Goal: Register for event/course

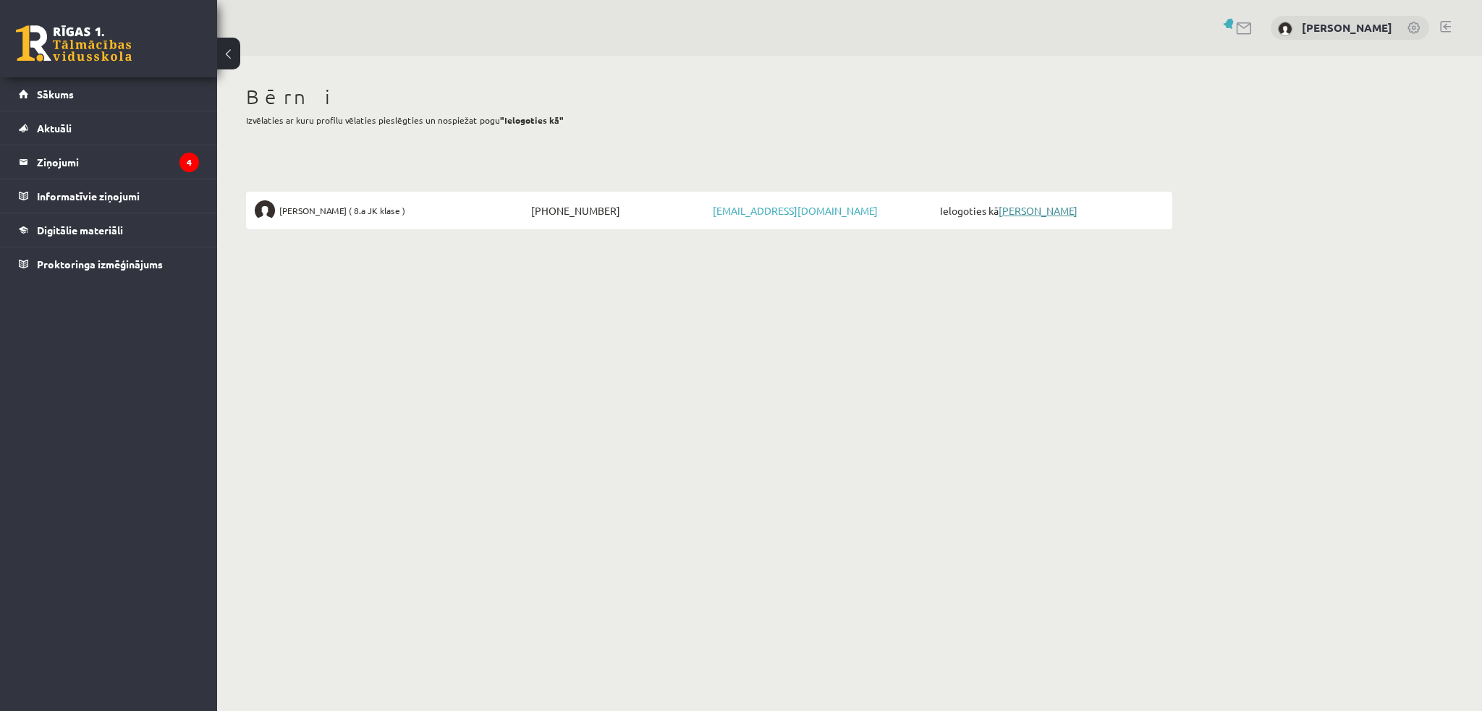
click at [1027, 212] on link "[PERSON_NAME]" at bounding box center [1037, 210] width 79 height 13
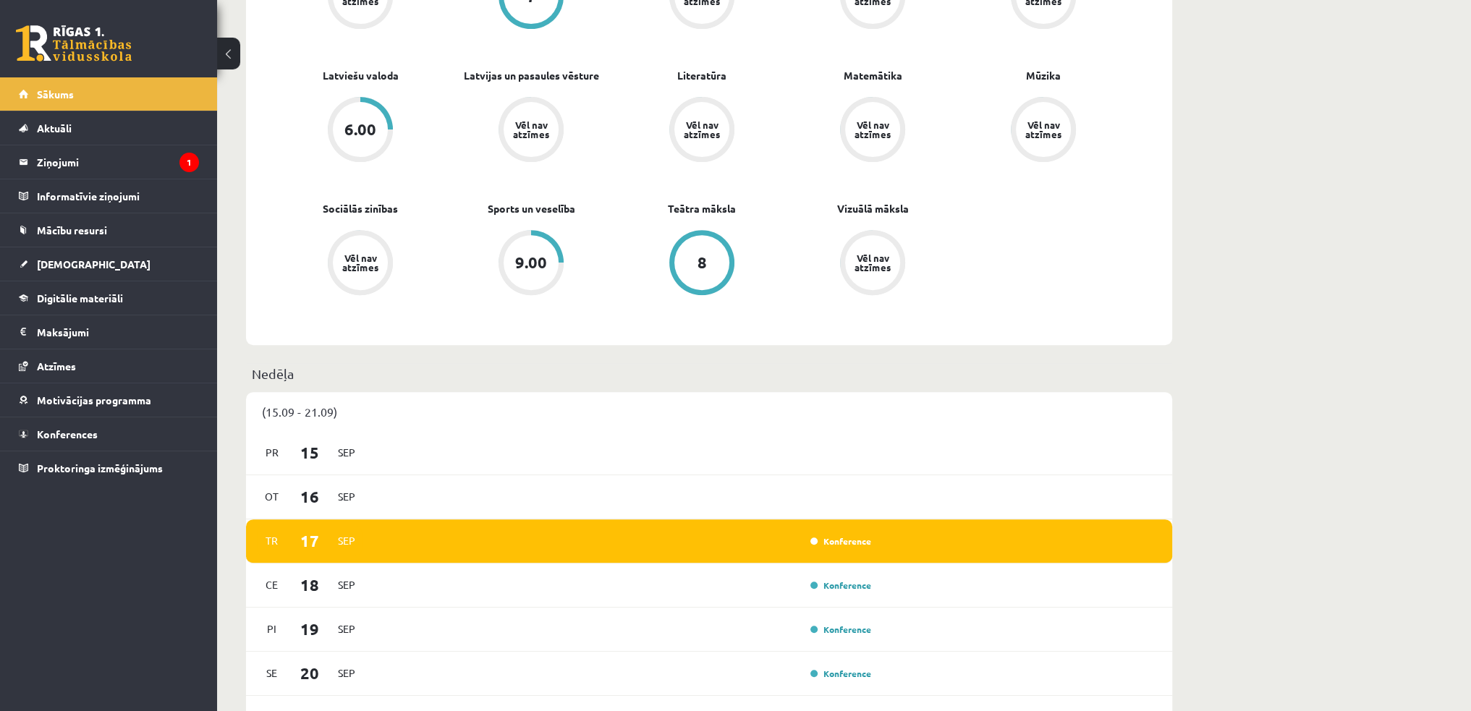
scroll to position [796, 0]
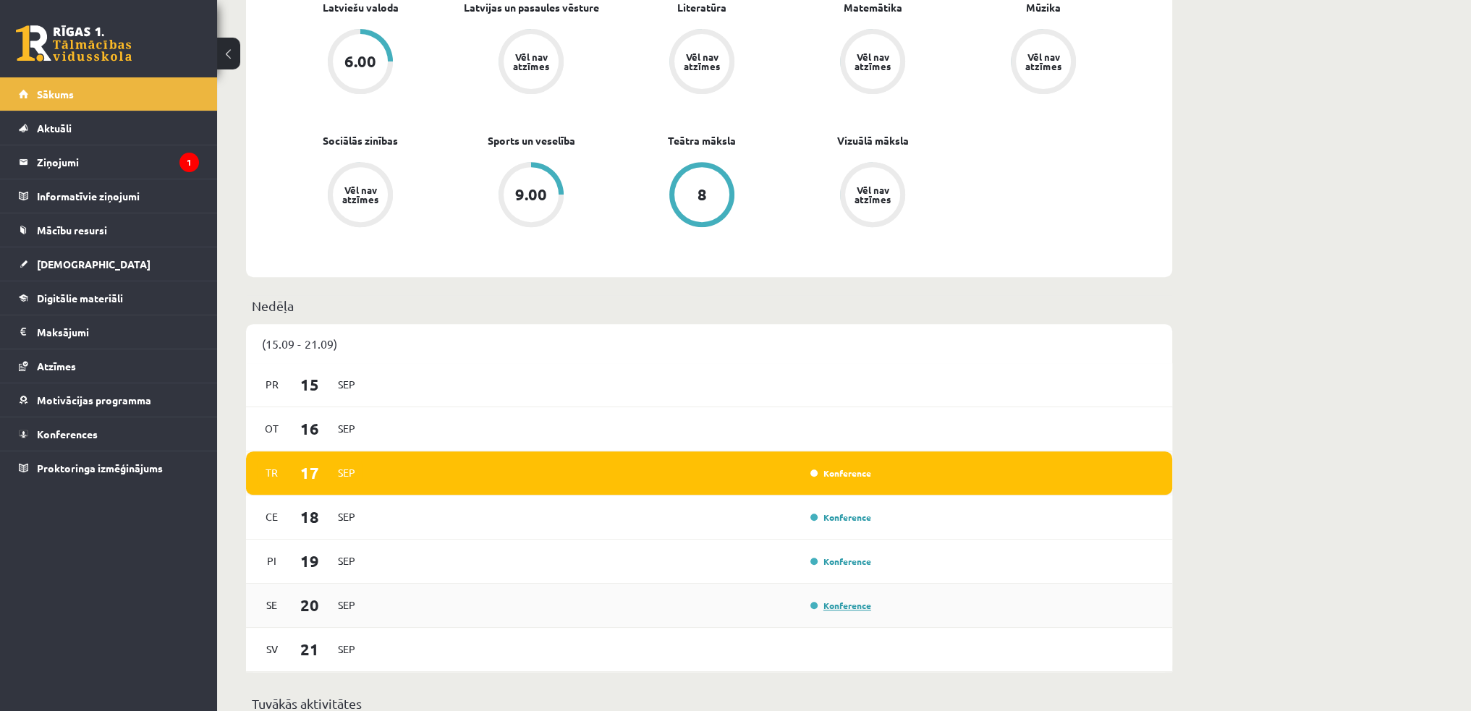
click at [841, 607] on link "Konference" at bounding box center [840, 606] width 61 height 12
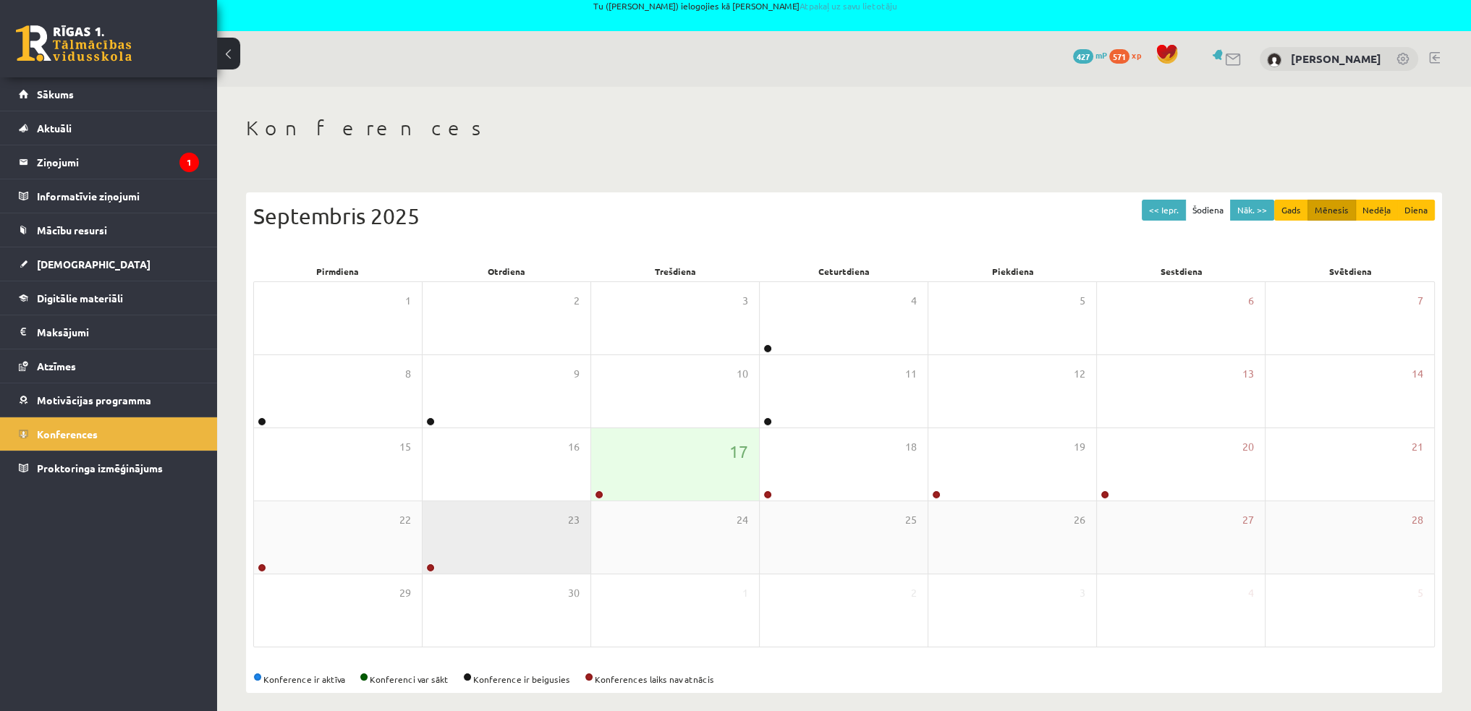
scroll to position [30, 0]
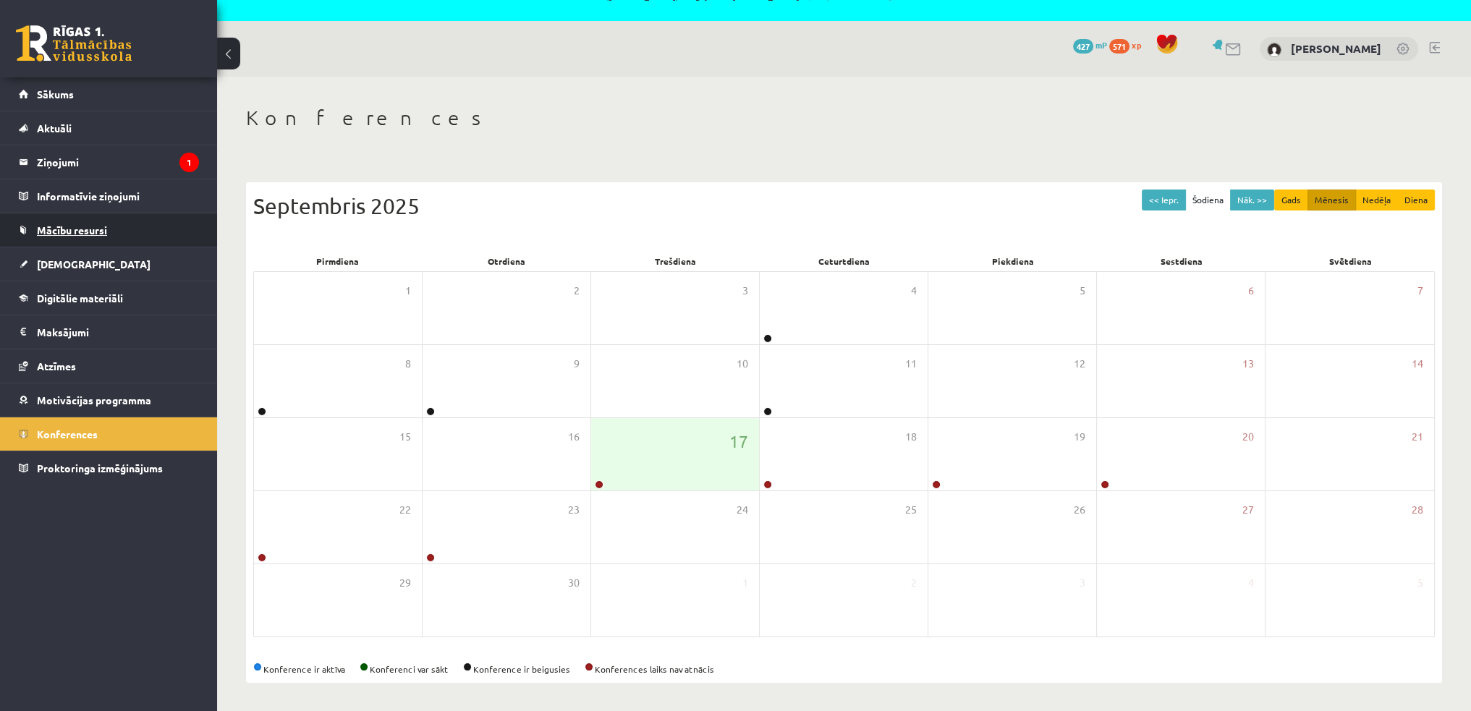
click at [51, 227] on span "Mācību resursi" at bounding box center [72, 230] width 70 height 13
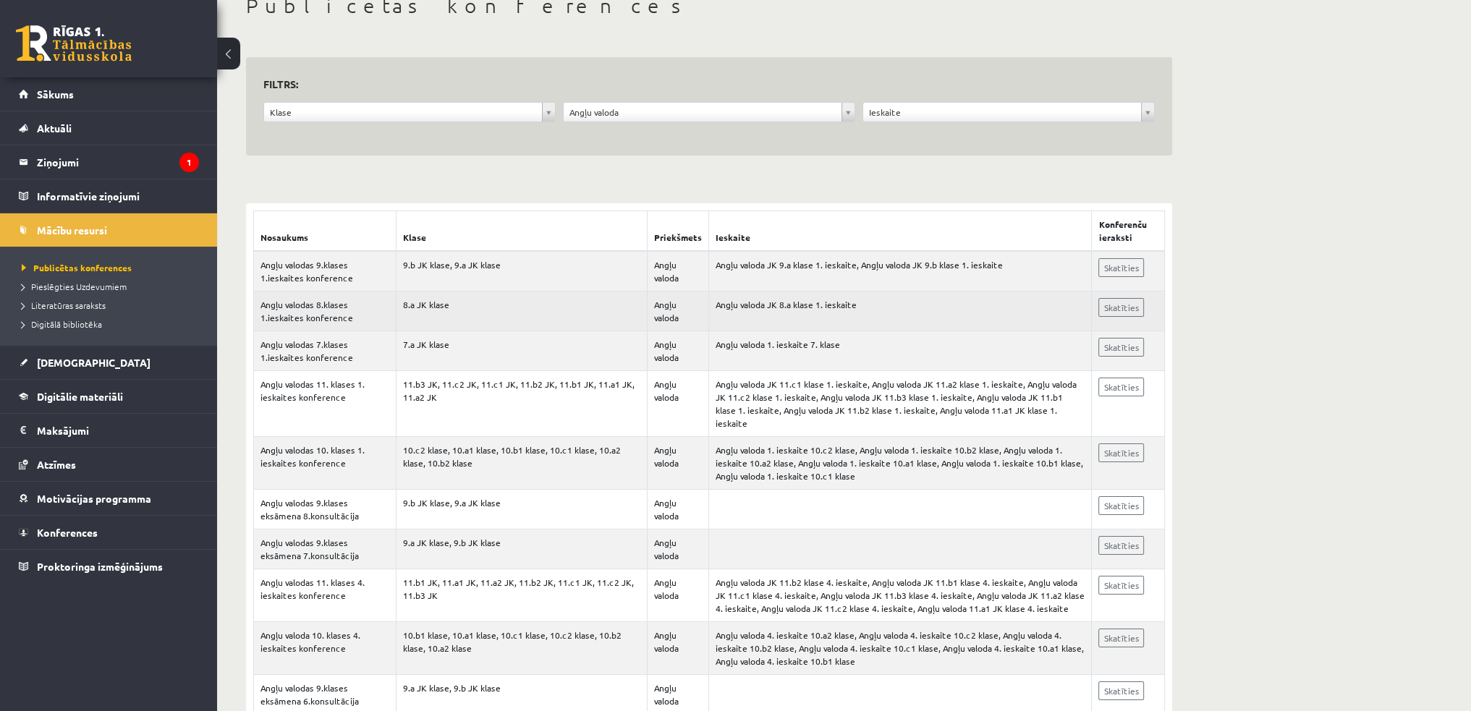
scroll to position [145, 0]
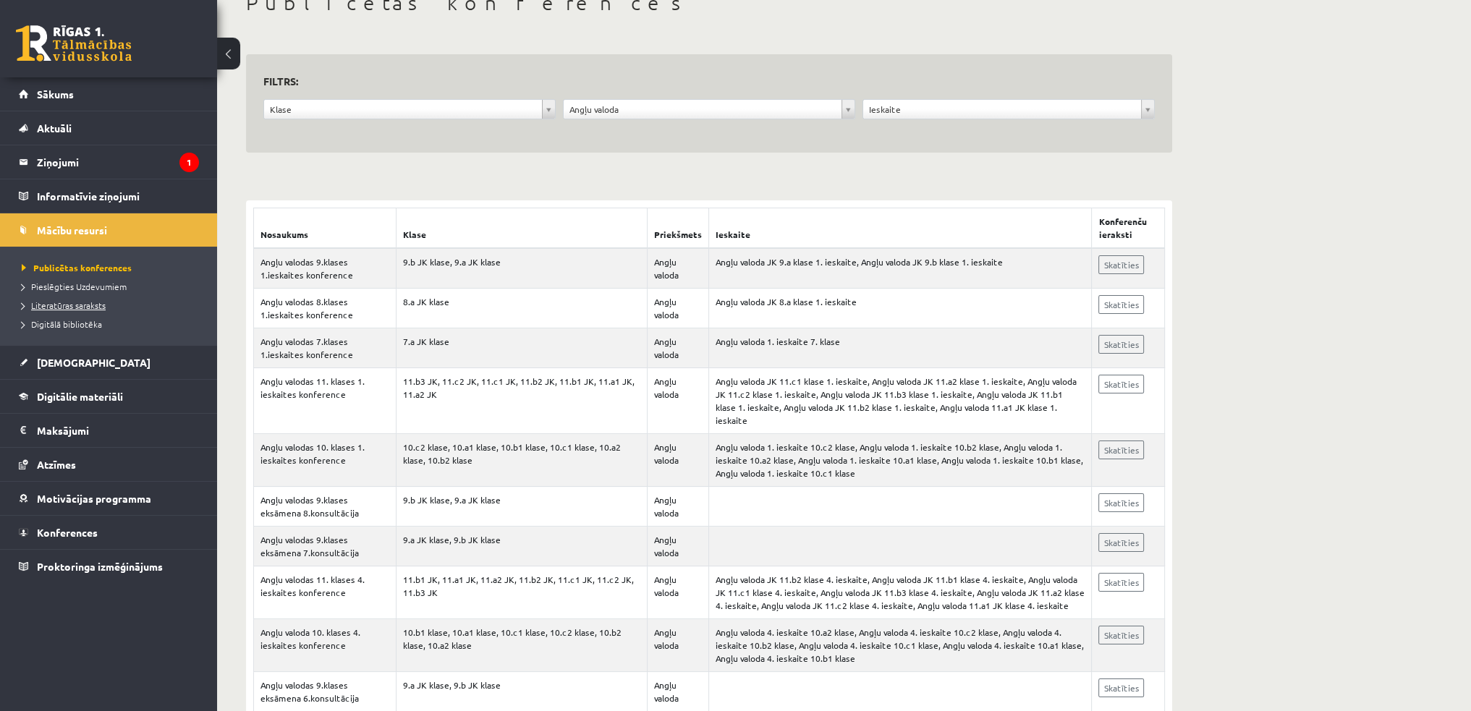
click at [85, 305] on span "Literatūras saraksts" at bounding box center [64, 305] width 84 height 12
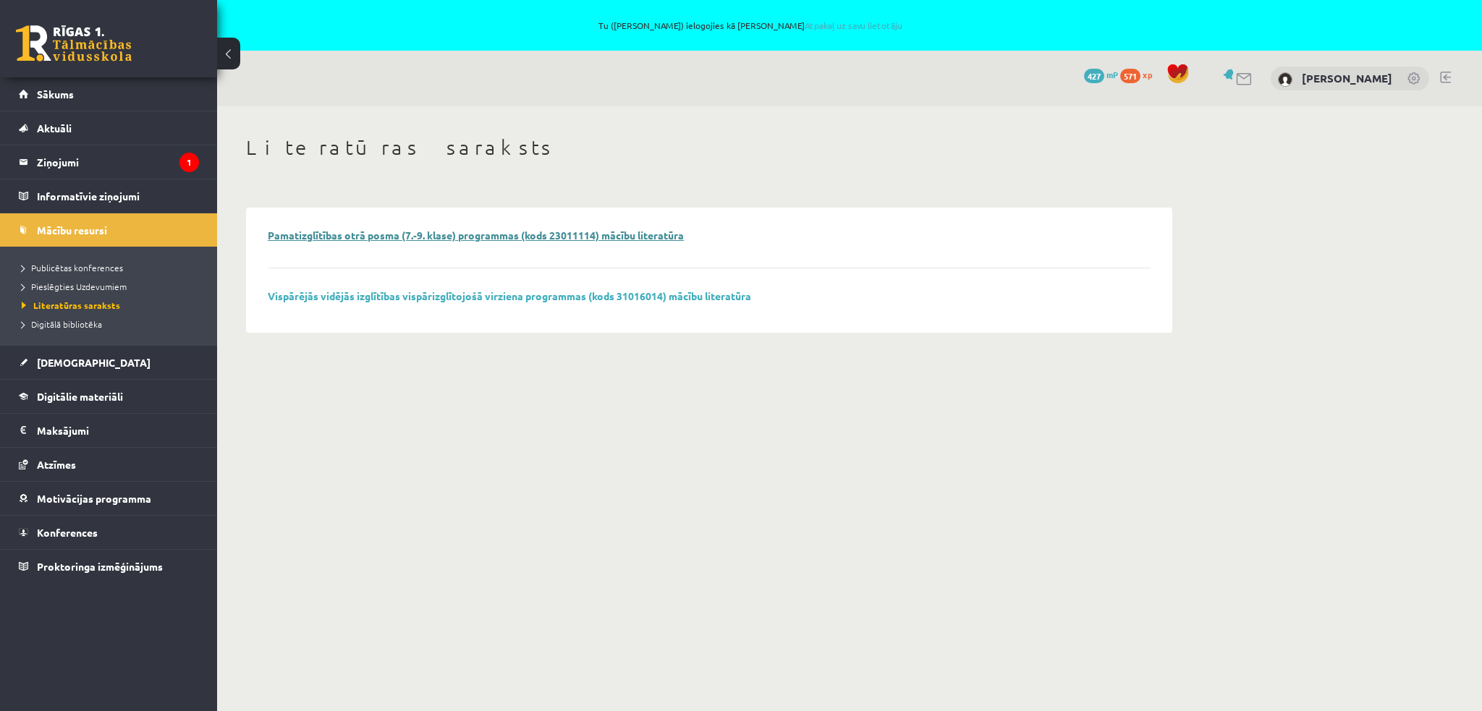
click at [345, 234] on link "Pamatizglītības otrā posma (7.-9. klase) programmas (kods 23011114) mācību lite…" at bounding box center [476, 235] width 416 height 13
click at [460, 299] on link "Vispārējās vidējās izglītības vispārizglītojošā virziena programmas (kods 31016…" at bounding box center [509, 295] width 483 height 13
click at [431, 234] on link "Pamatizglītības otrā posma (7.-9. klase) programmas (kods 23011114) mācību lite…" at bounding box center [476, 235] width 416 height 13
click at [72, 396] on span "Digitālie materiāli" at bounding box center [80, 396] width 86 height 13
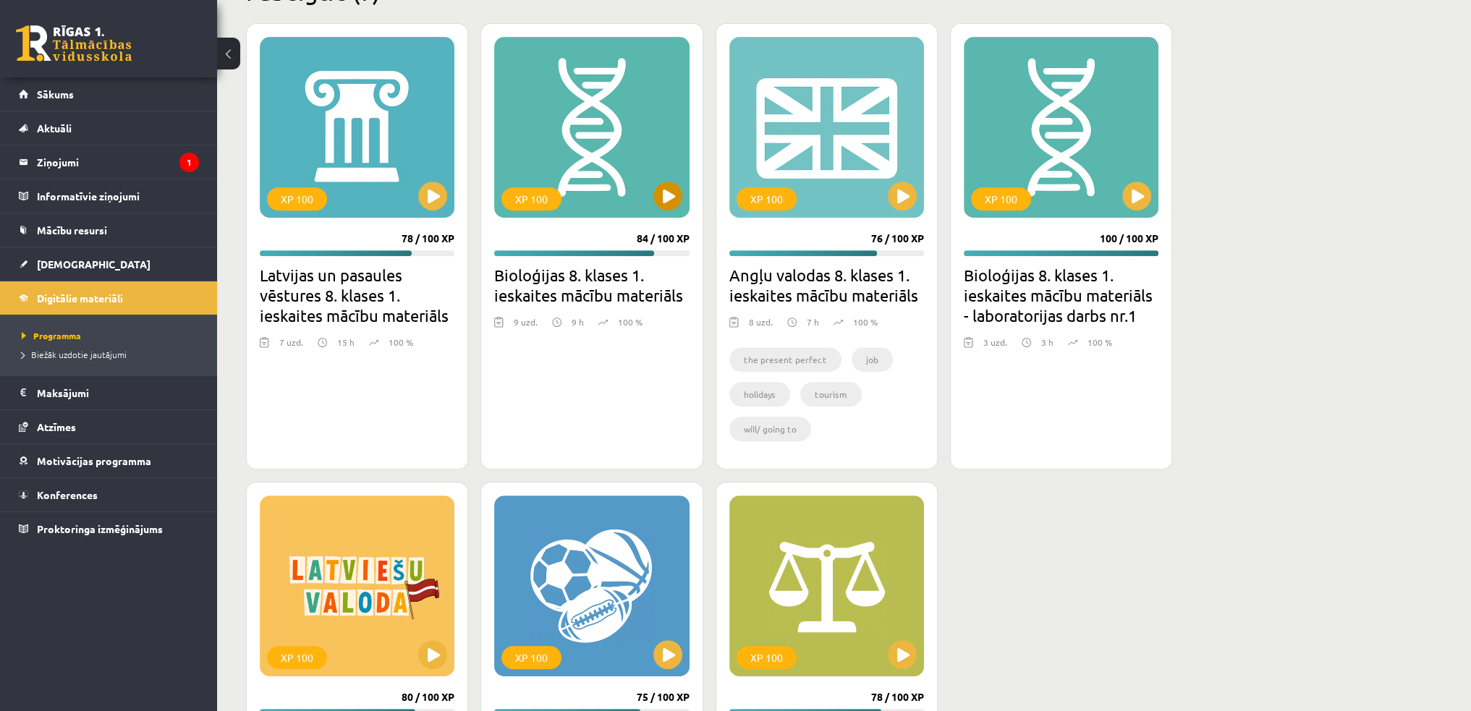
scroll to position [868, 0]
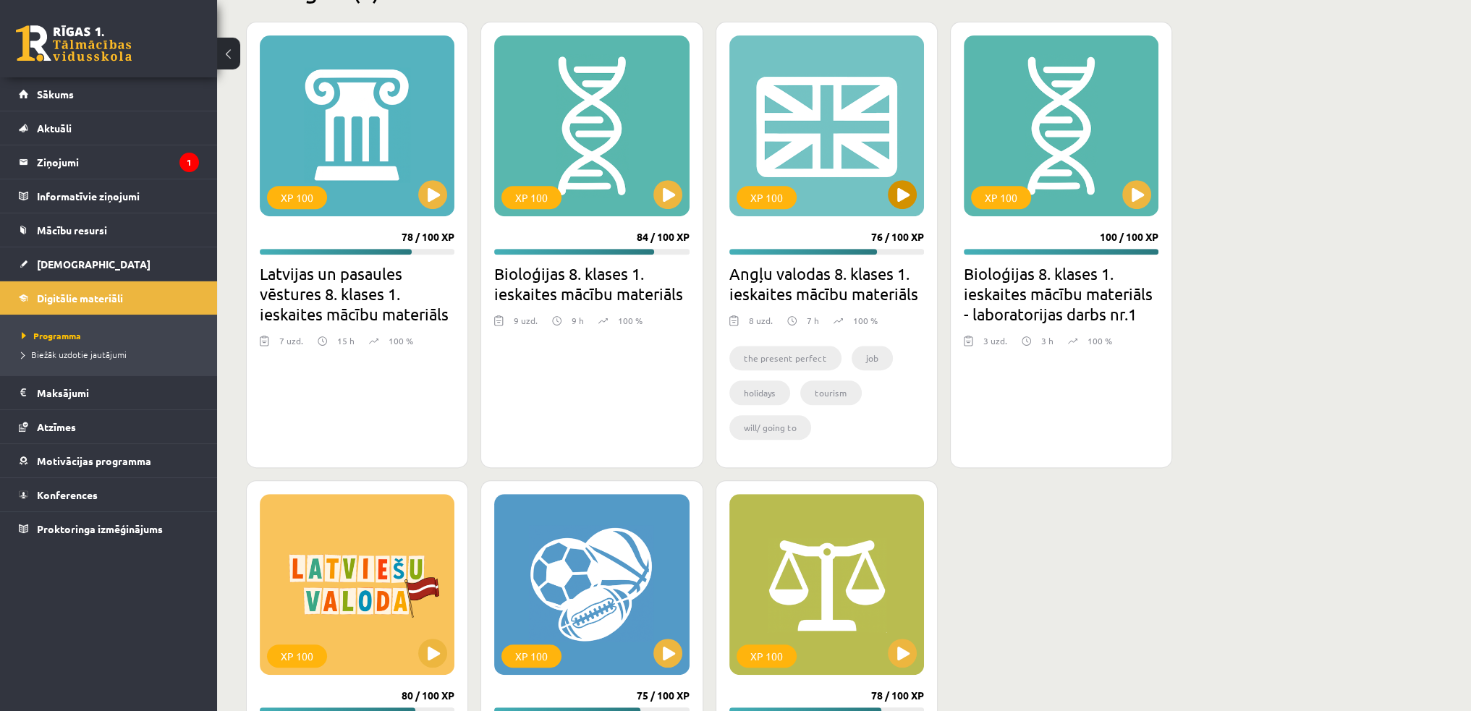
click at [766, 203] on div "XP 100" at bounding box center [766, 197] width 60 height 23
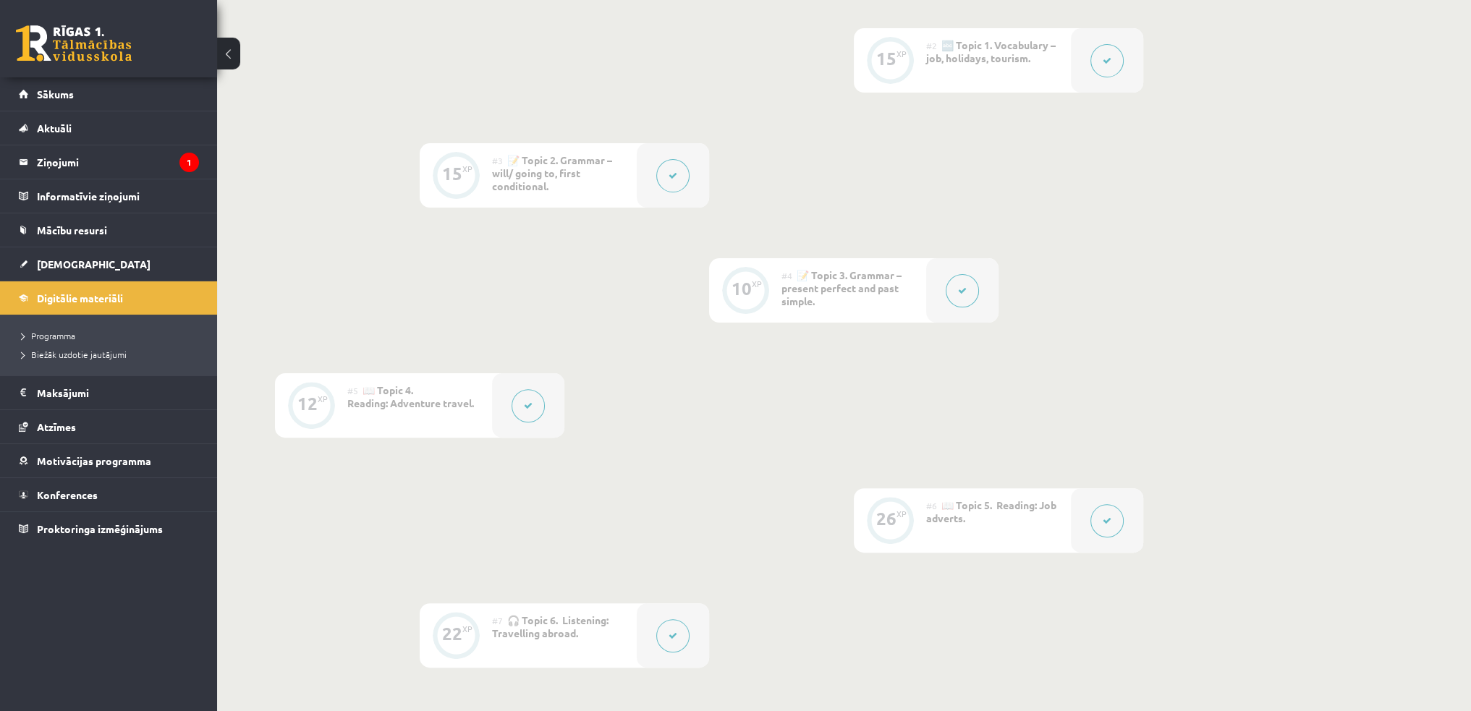
scroll to position [579, 0]
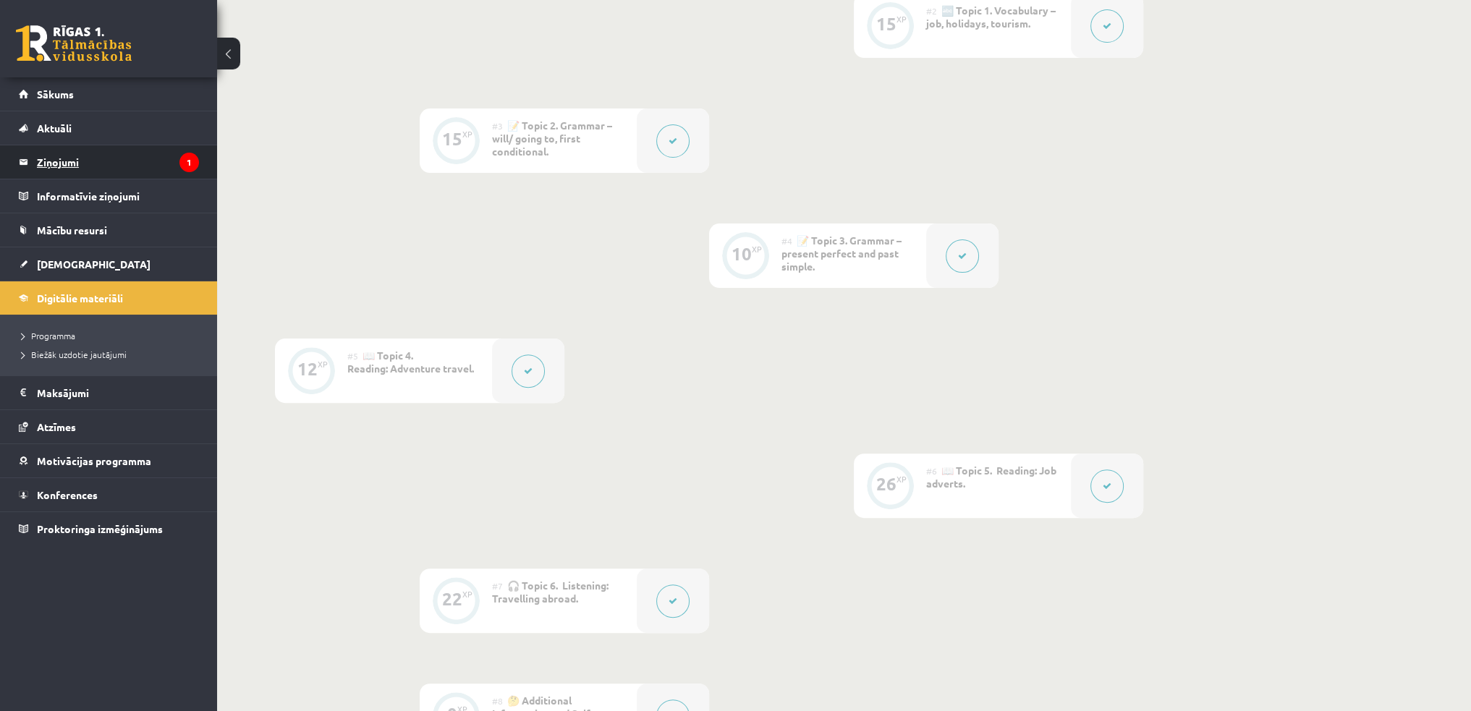
click at [151, 167] on legend "Ziņojumi 1" at bounding box center [118, 161] width 162 height 33
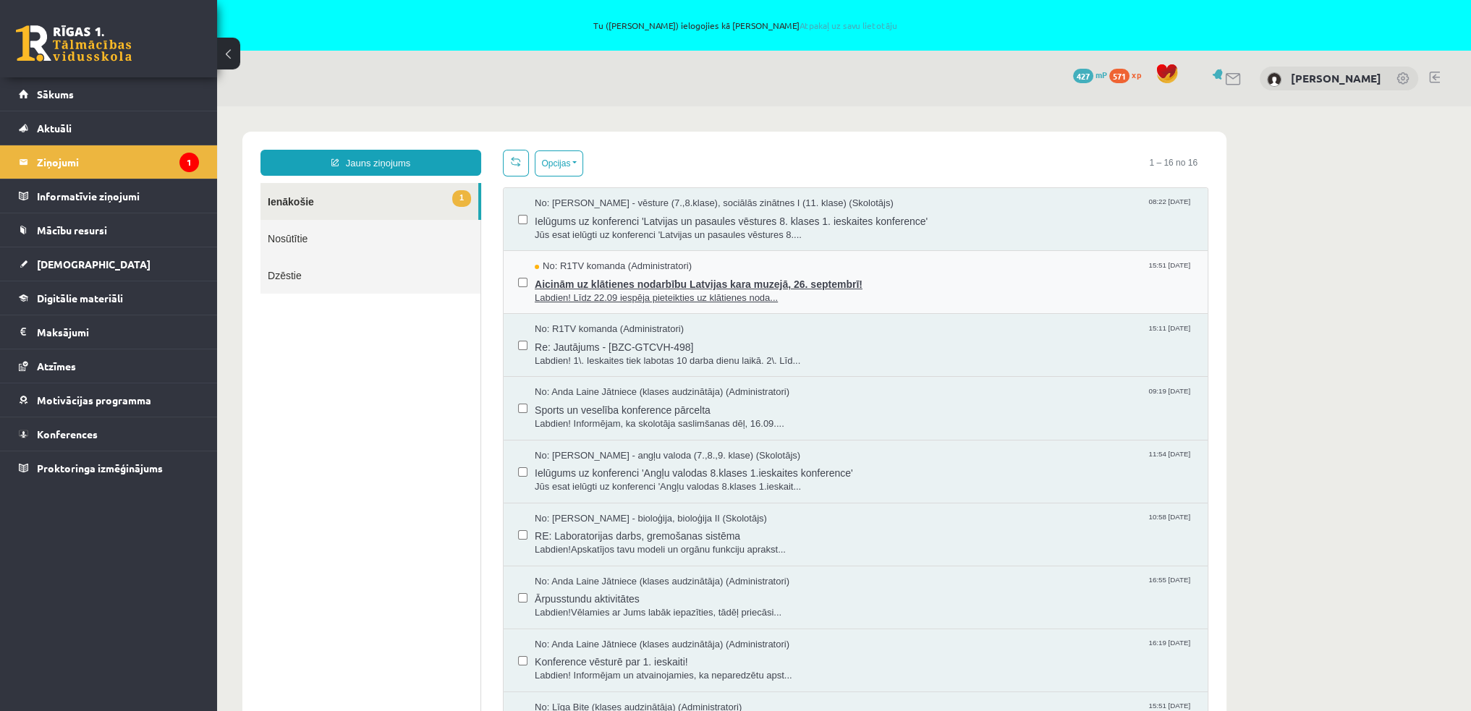
click at [658, 292] on span "Labdien! Līdz 22.09 iespēja pieteikties uz klātienes noda..." at bounding box center [864, 299] width 658 height 14
click at [670, 289] on span "Aicinām uz klātienes nodarbību Latvijas kara muzejā, 26. septembrī!" at bounding box center [864, 282] width 658 height 18
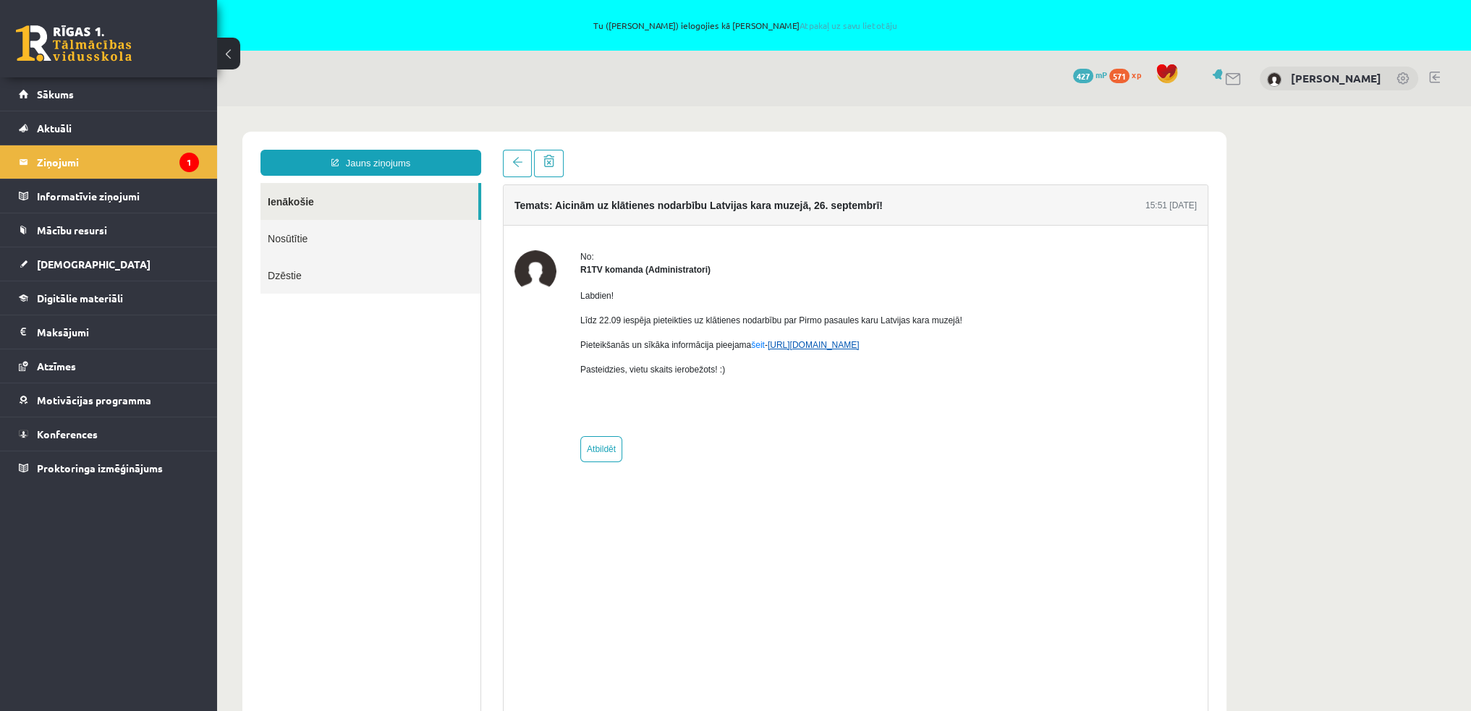
click at [790, 347] on link "https://eskola.r1tv.lv/campaign/35" at bounding box center [814, 345] width 92 height 10
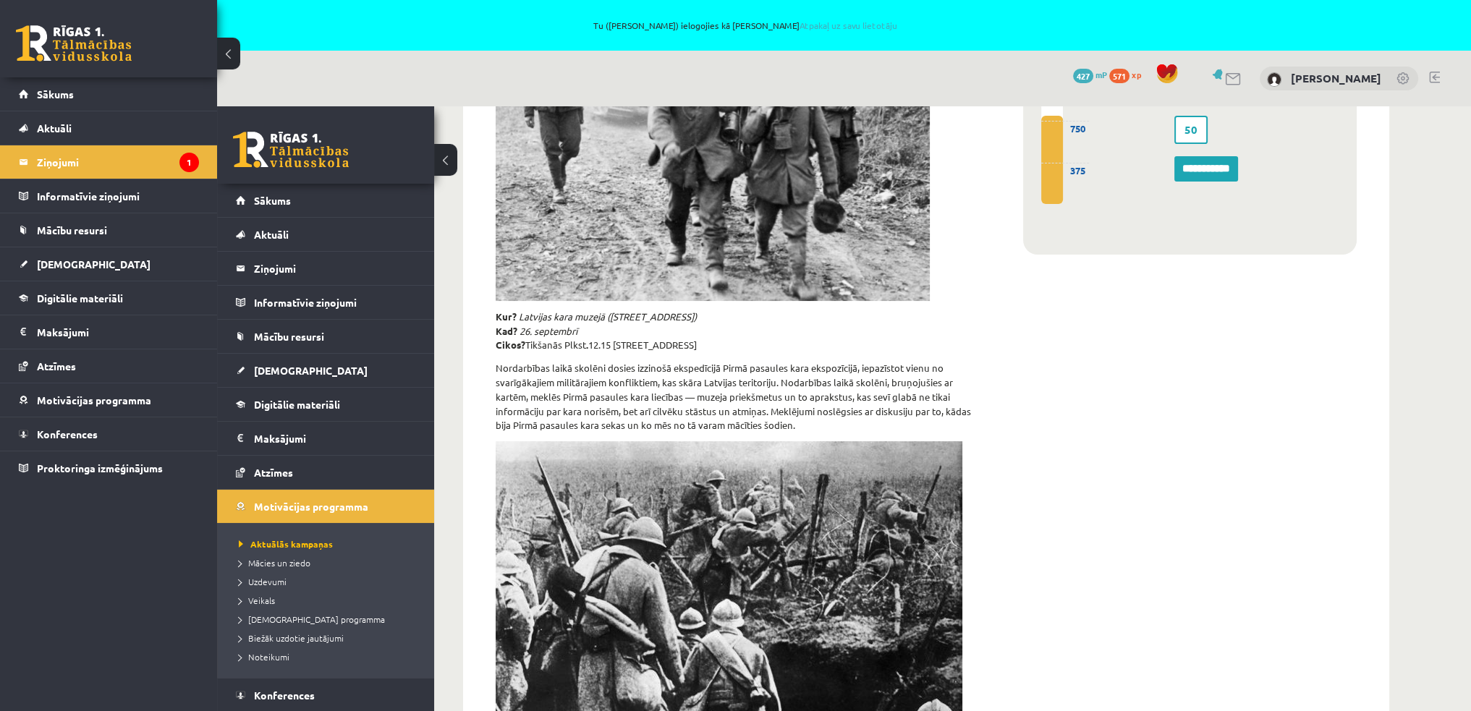
scroll to position [362, 0]
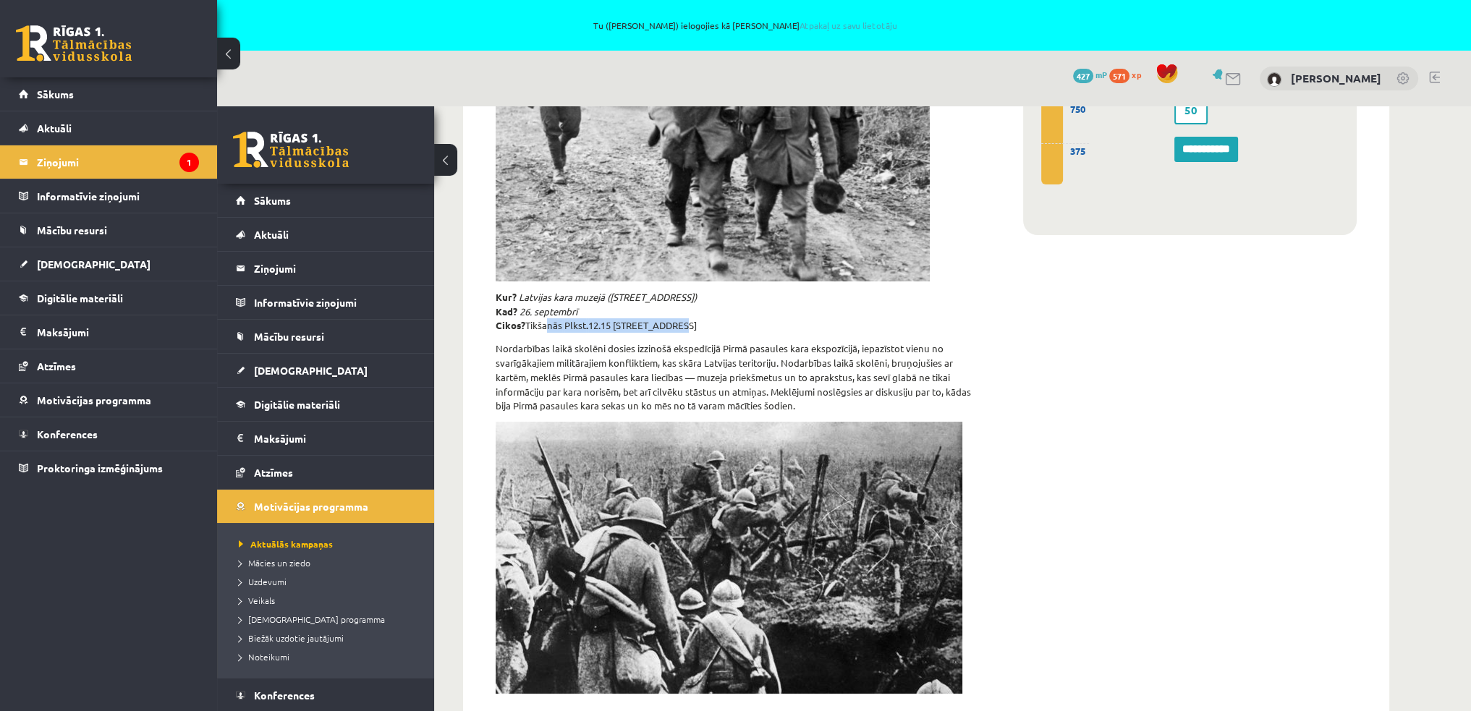
drag, startPoint x: 548, startPoint y: 323, endPoint x: 686, endPoint y: 332, distance: 138.4
click at [686, 332] on p "Kur? Latvijas kara muzejā (Smilšu iela 20) Kad? 26. septembrī Cikos? Tikšanās P…" at bounding box center [738, 311] width 484 height 43
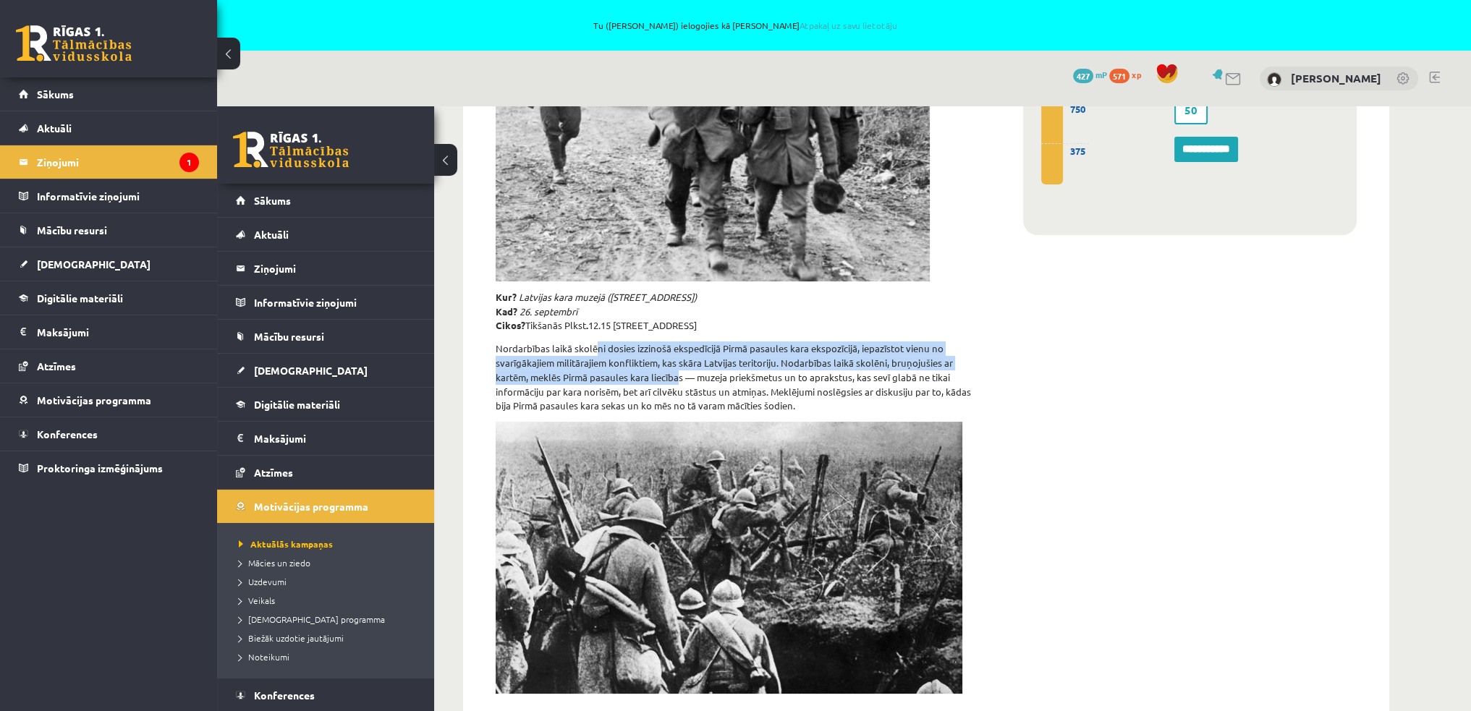
drag, startPoint x: 595, startPoint y: 349, endPoint x: 681, endPoint y: 381, distance: 92.5
click at [681, 381] on p "Nordarbības laikā skolēni dosies izzinošā ekspedīcijā Pirmā pasaules kara ekspo…" at bounding box center [738, 377] width 484 height 72
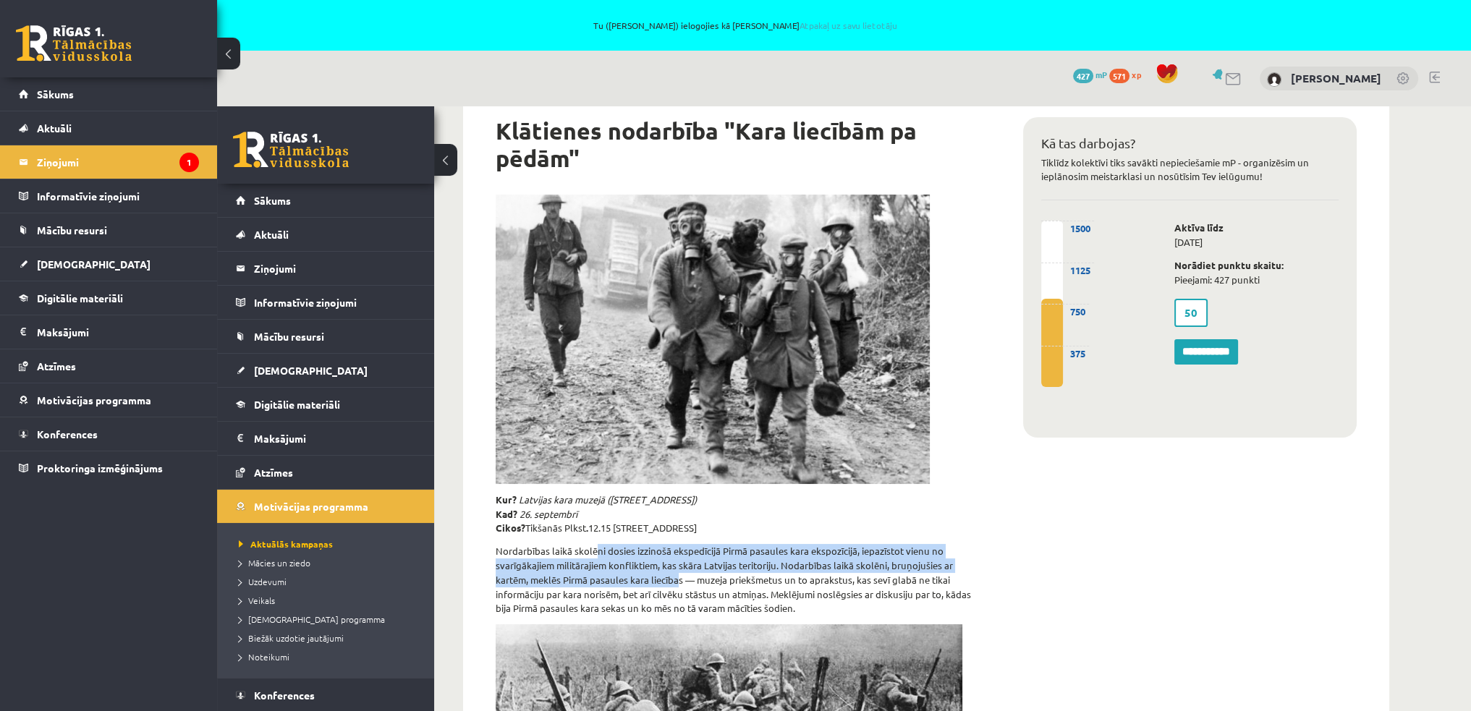
scroll to position [157, 0]
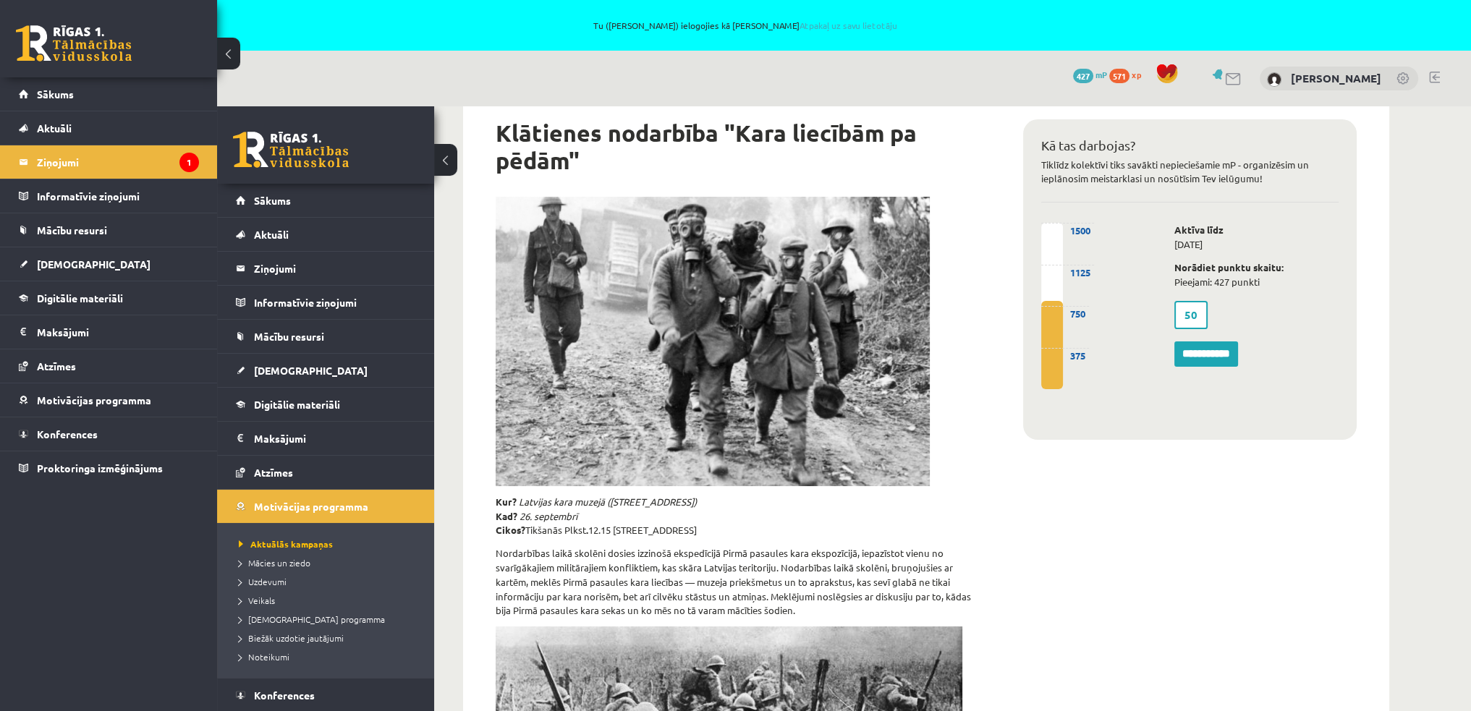
click at [1143, 539] on div "**********" at bounding box center [1189, 520] width 377 height 828
drag, startPoint x: 1071, startPoint y: 164, endPoint x: 1242, endPoint y: 176, distance: 171.1
click at [1242, 176] on p "Tiklīdz kolektīvi tiks savākti nepieciešamie mP - organizēsim un ieplānosim mei…" at bounding box center [1189, 172] width 297 height 29
click at [1263, 321] on div "**********" at bounding box center [1256, 333] width 186 height 73
click at [1192, 312] on label "50" at bounding box center [1190, 315] width 33 height 28
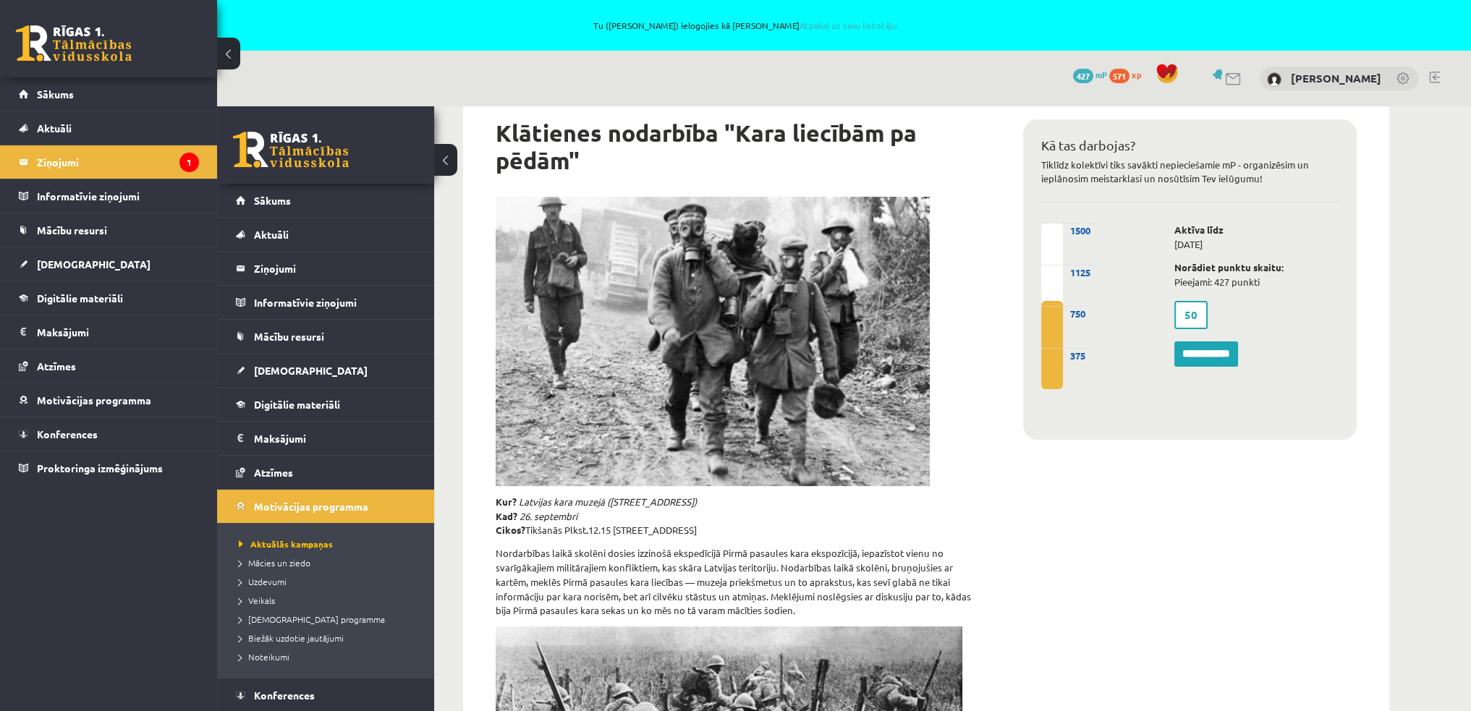
click at [1186, 312] on label "50" at bounding box center [1190, 315] width 33 height 28
click at [1190, 312] on label "50" at bounding box center [1190, 315] width 33 height 28
click at [1250, 312] on div "50" at bounding box center [1207, 314] width 88 height 35
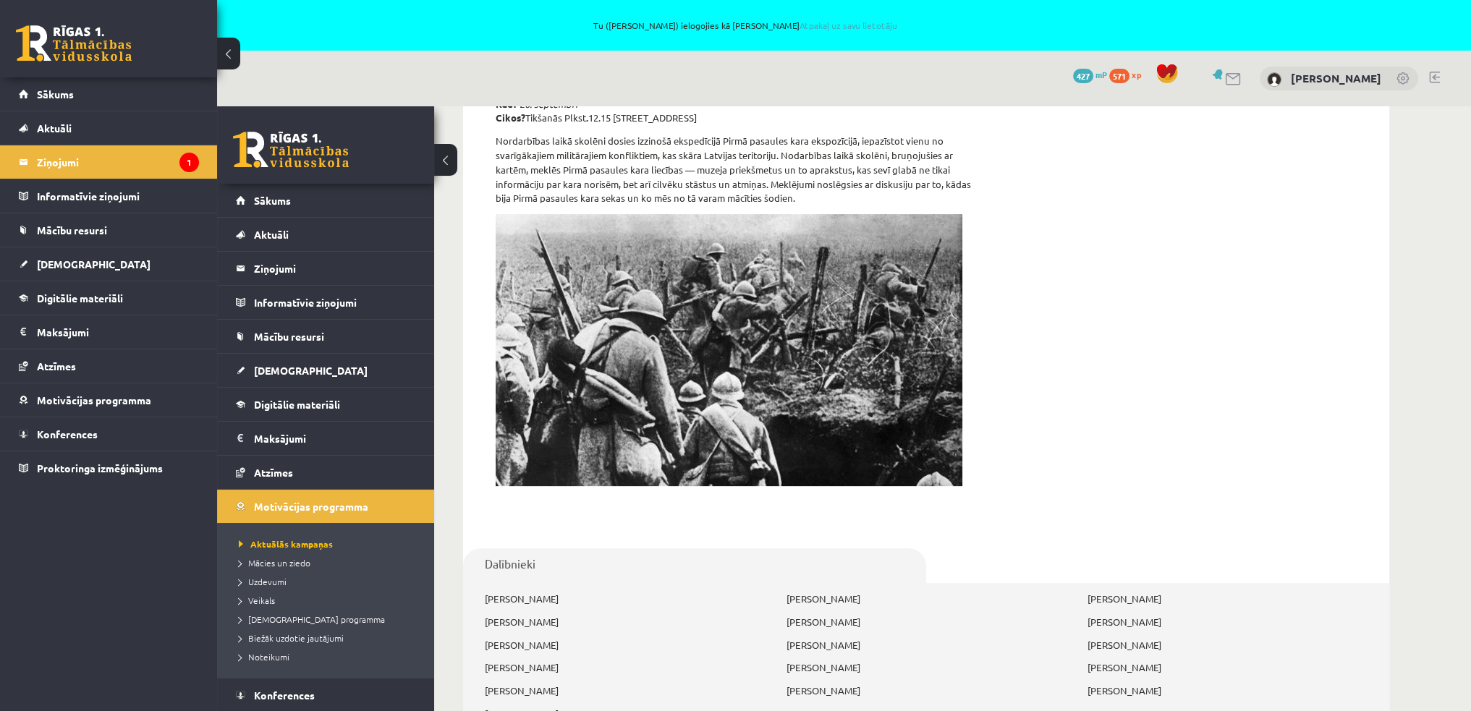
scroll to position [591, 0]
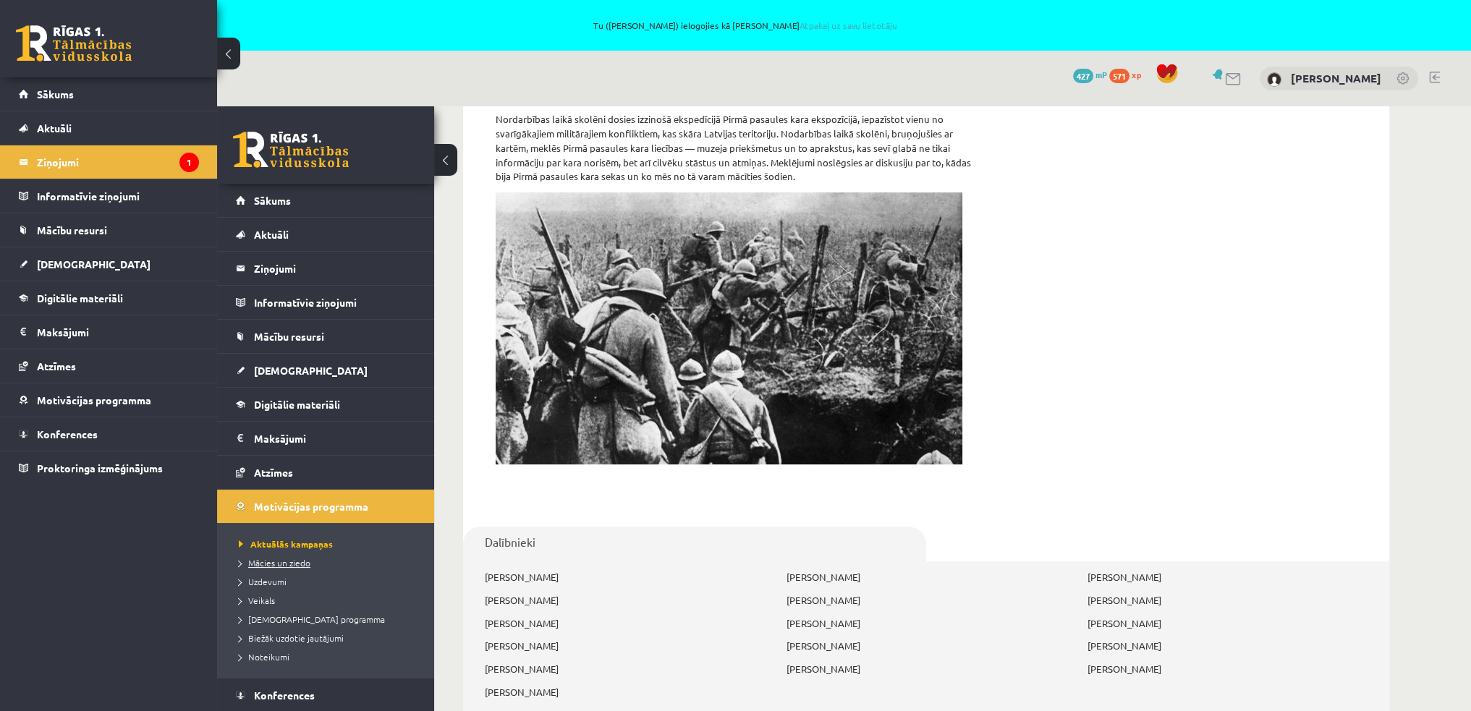
click at [292, 559] on span "Mācies un ziedo" at bounding box center [275, 563] width 72 height 12
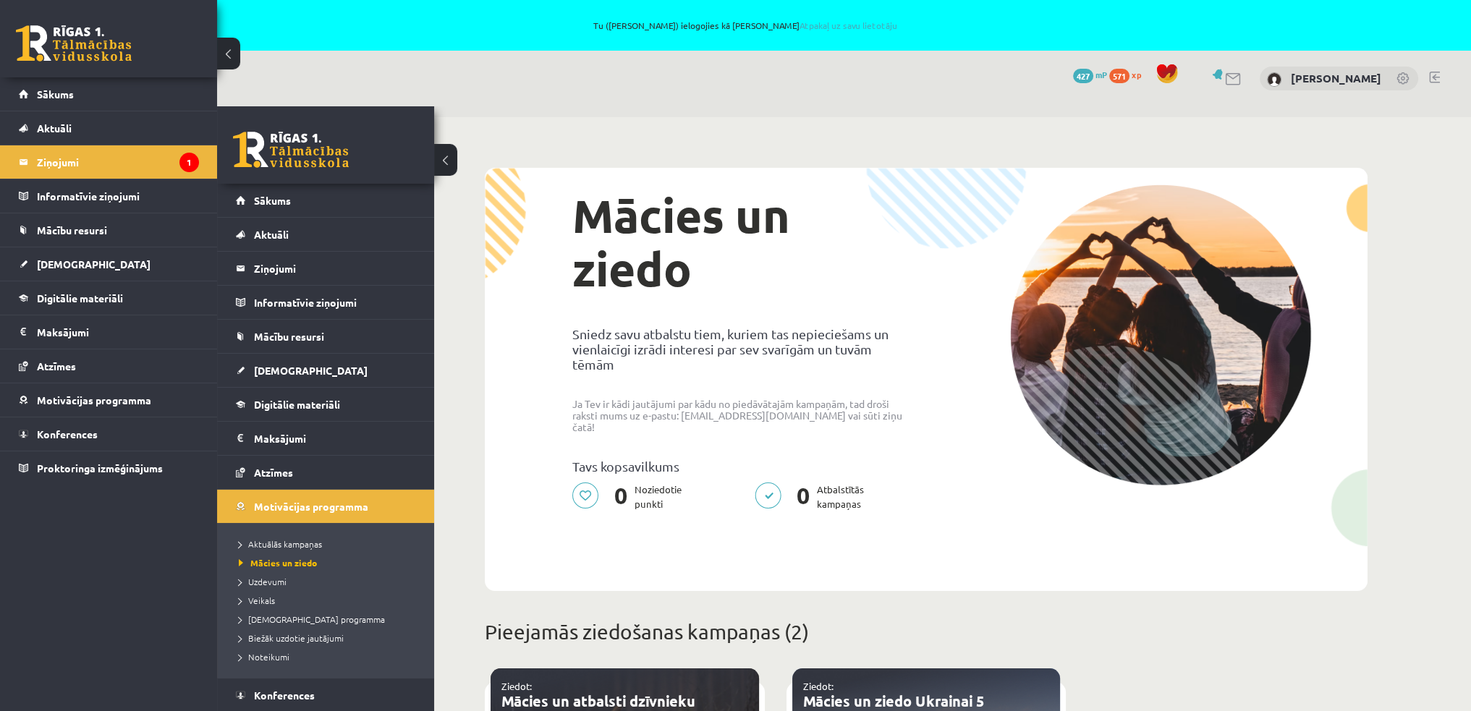
scroll to position [85, 0]
